Goal: Task Accomplishment & Management: Manage account settings

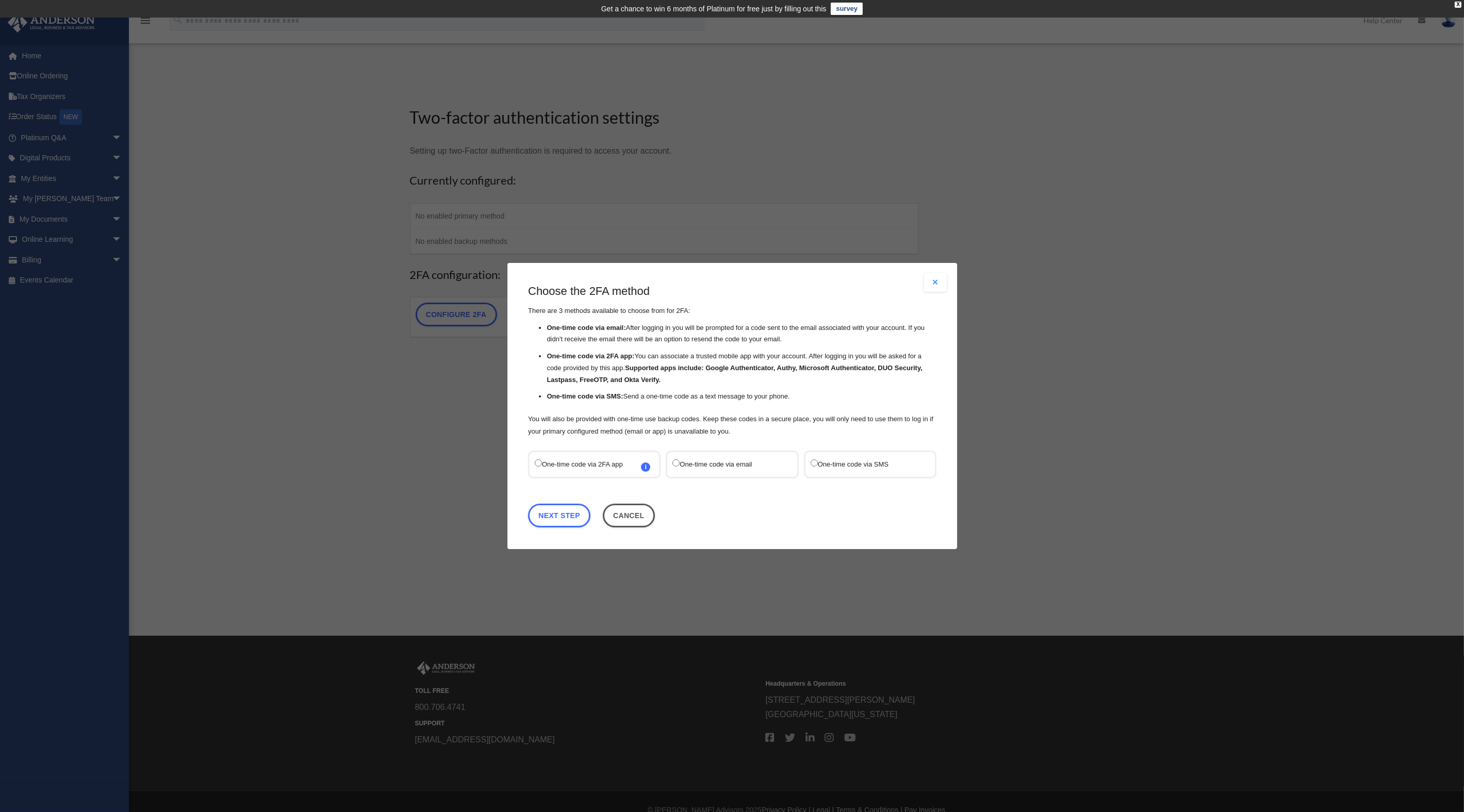
drag, startPoint x: 791, startPoint y: 271, endPoint x: 847, endPoint y: 304, distance: 65.0
click at [800, 306] on div "Are you sure? Any unsaved changes will be lost! Yes No Choose the 2FA method Th…" at bounding box center [732, 406] width 449 height 286
click at [574, 514] on link "Next Step" at bounding box center [559, 516] width 62 height 24
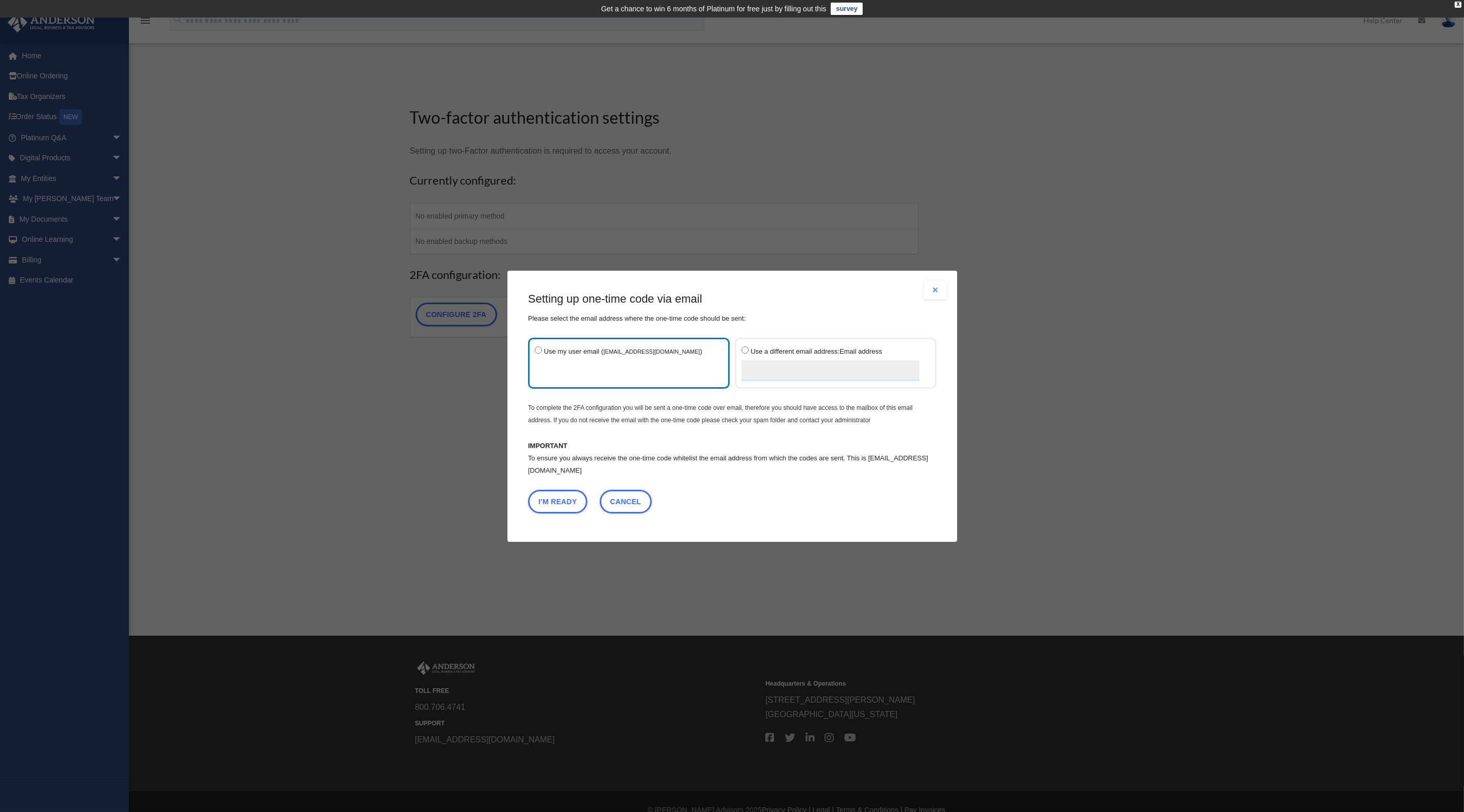
click at [617, 371] on label "Use my user email ( [EMAIL_ADDRESS][DOMAIN_NAME] )" at bounding box center [624, 363] width 178 height 38
click at [770, 373] on input "Use a different email address: Email address" at bounding box center [830, 370] width 178 height 21
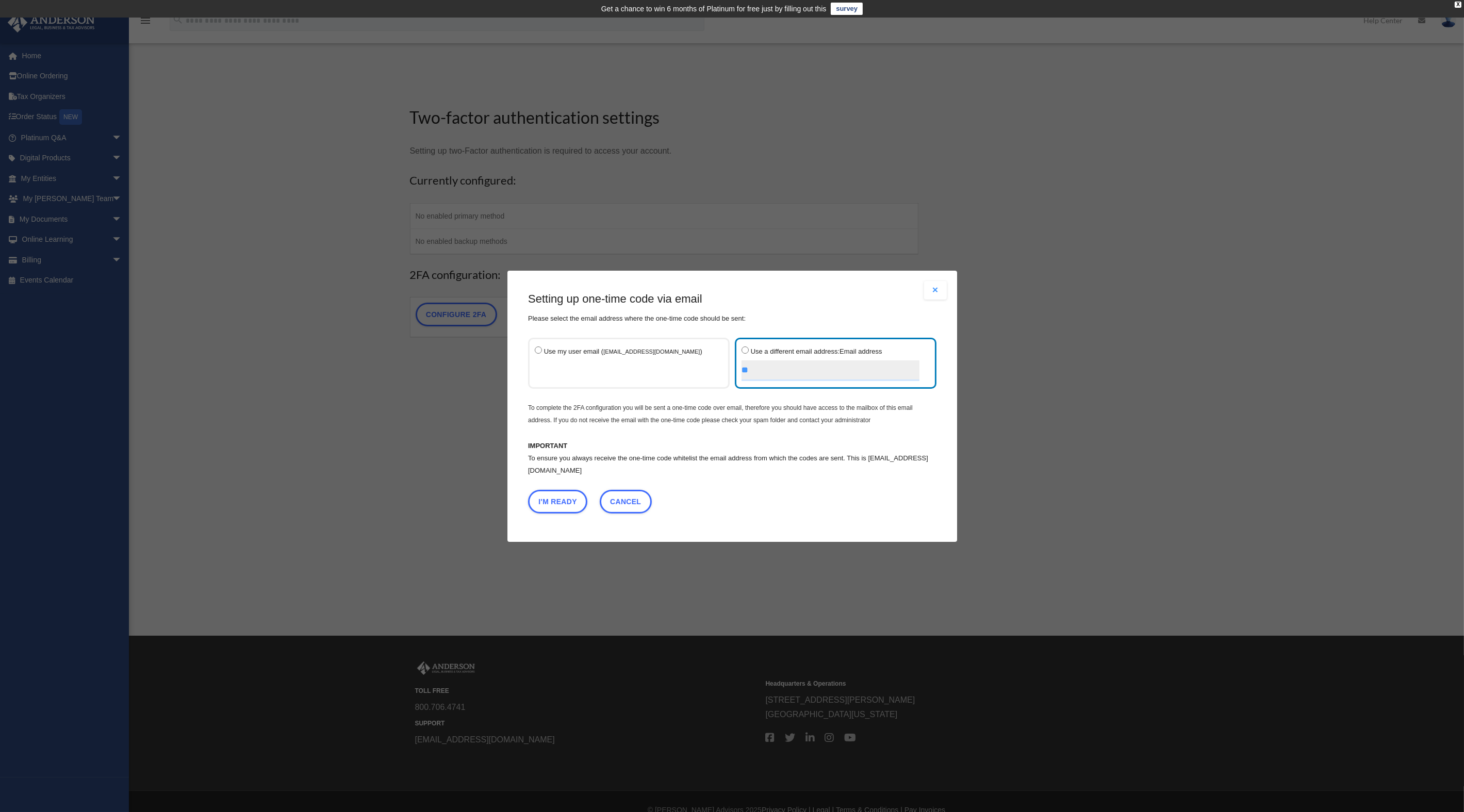
type input "*"
type input "**********"
click at [574, 501] on button "I'm Ready" at bounding box center [557, 501] width 59 height 24
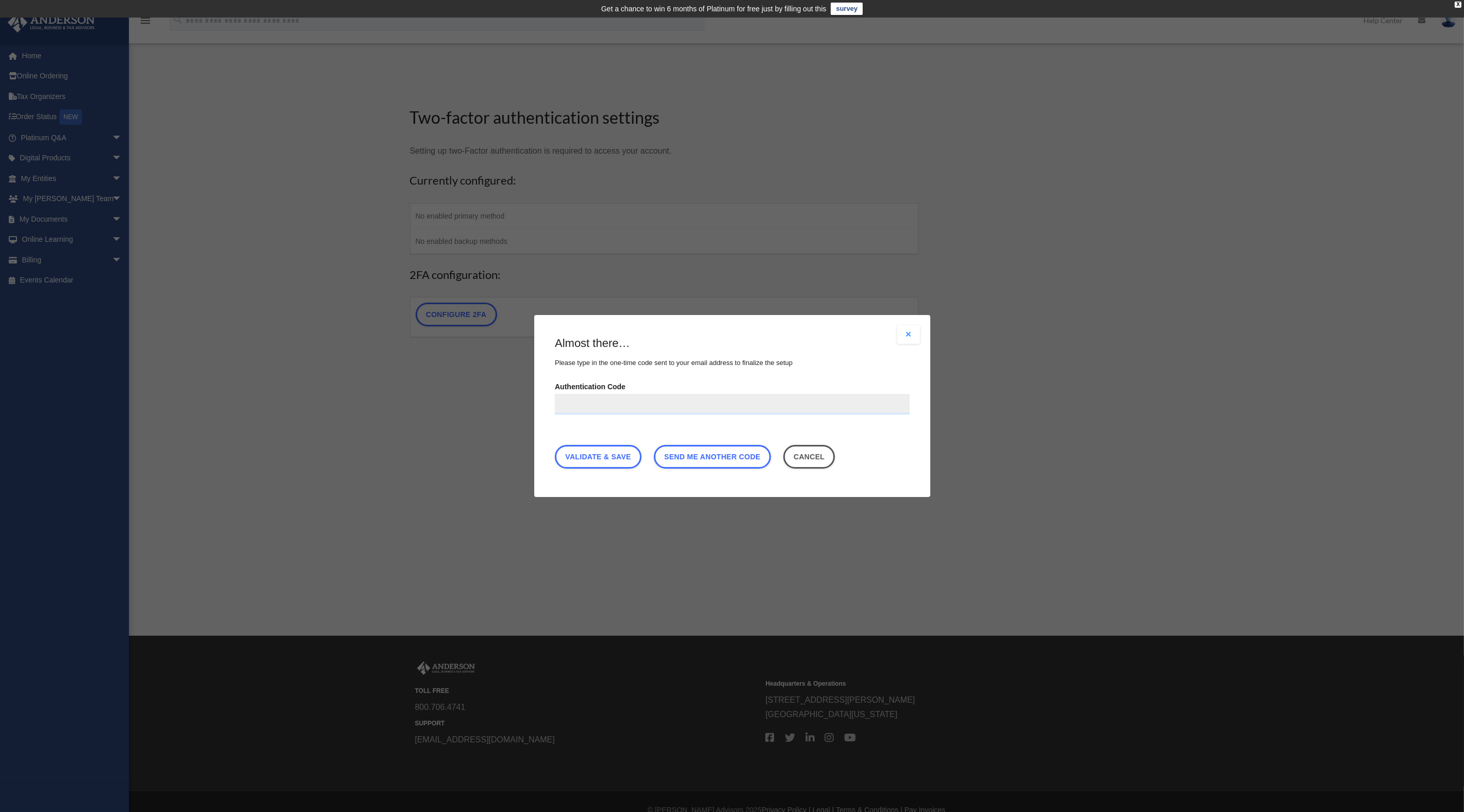
click at [628, 408] on input "Authentication Code" at bounding box center [732, 404] width 355 height 21
type input "******"
click at [606, 455] on link "Validate & Save" at bounding box center [598, 456] width 87 height 24
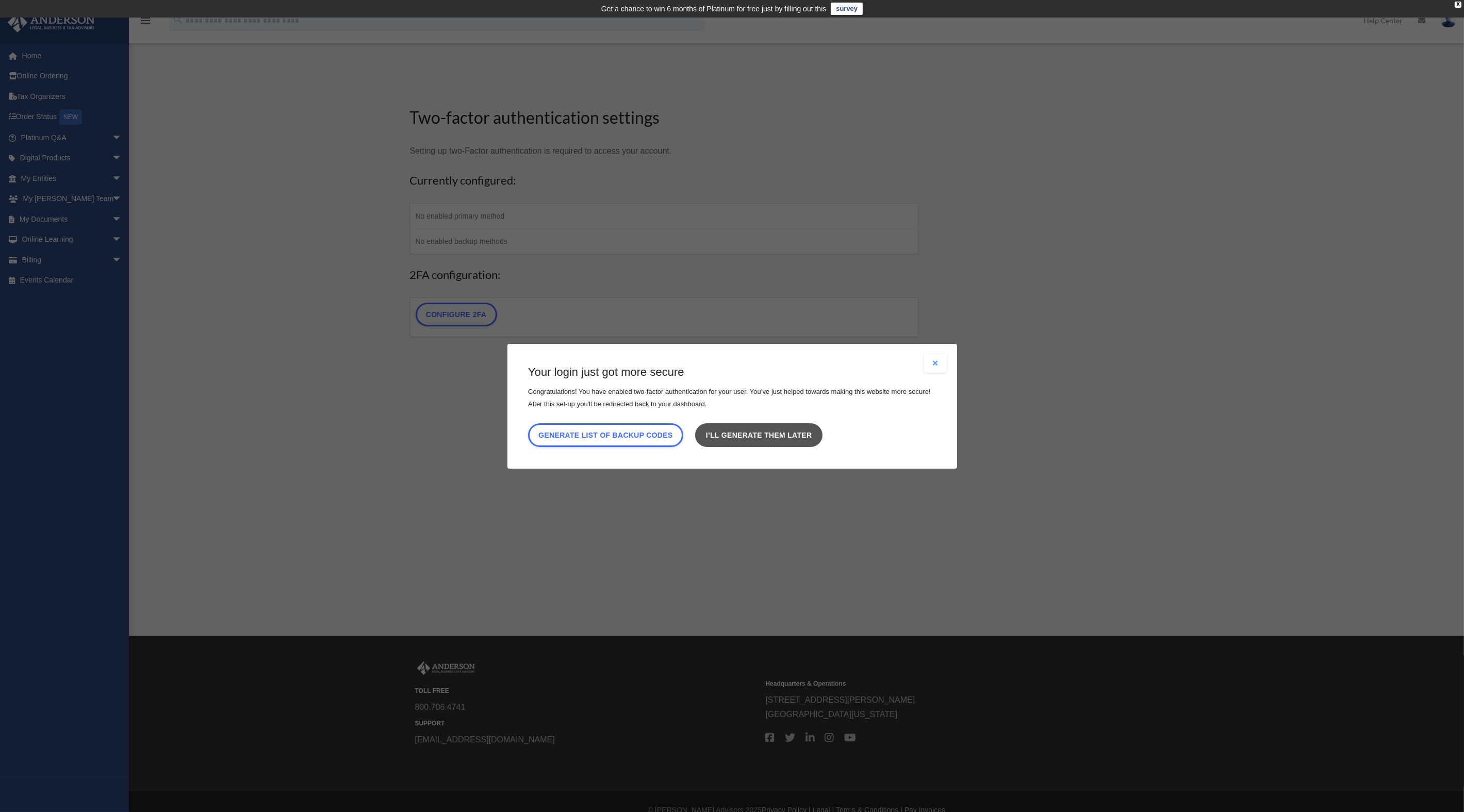
click at [766, 437] on link "I’ll generate them later" at bounding box center [758, 435] width 127 height 24
